Goal: Task Accomplishment & Management: Manage account settings

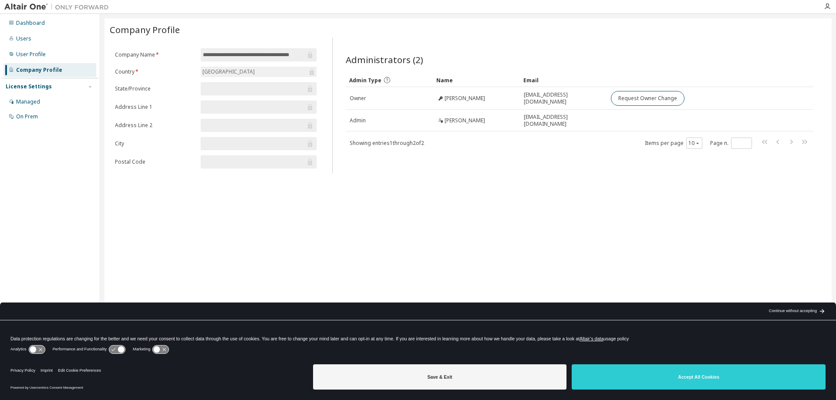
click at [39, 88] on div "License Settings" at bounding box center [29, 86] width 46 height 7
click at [40, 87] on div "License Settings" at bounding box center [29, 86] width 46 height 7
click at [32, 84] on div "License Settings" at bounding box center [29, 86] width 46 height 7
click at [30, 88] on div "License Settings" at bounding box center [29, 86] width 46 height 7
click at [28, 101] on div "Managed" at bounding box center [28, 101] width 24 height 7
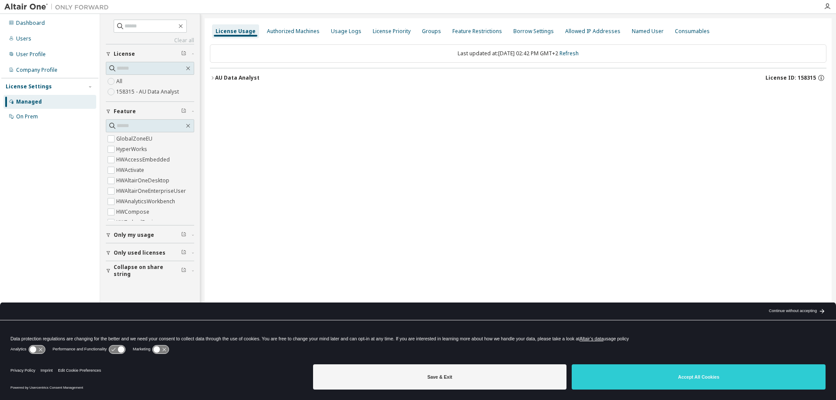
click at [788, 76] on span "License ID: 158315" at bounding box center [790, 77] width 50 height 7
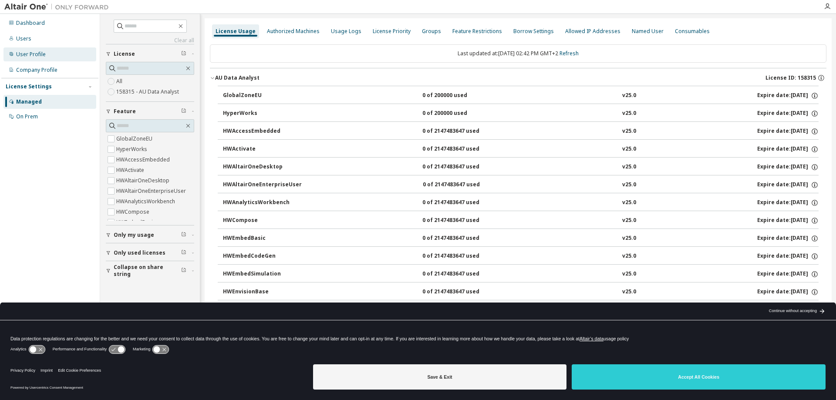
click at [50, 50] on div "User Profile" at bounding box center [49, 54] width 93 height 14
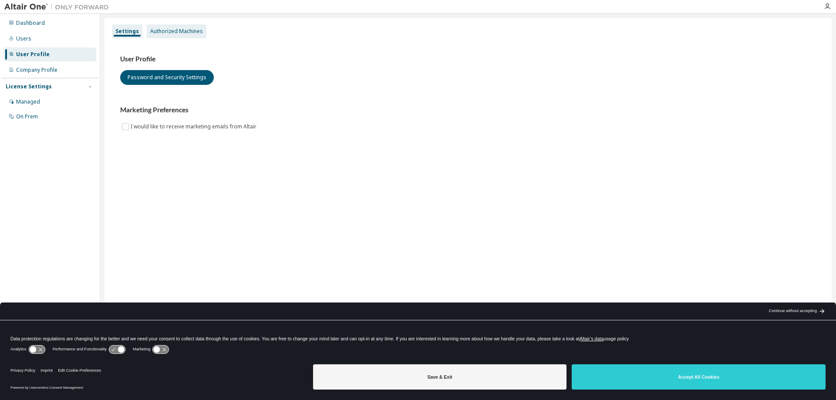
click at [164, 34] on div "Authorized Machines" at bounding box center [176, 31] width 53 height 7
